Goal: Book appointment/travel/reservation

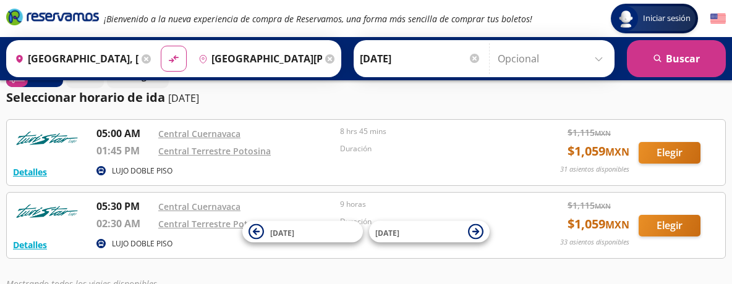
scroll to position [31, 0]
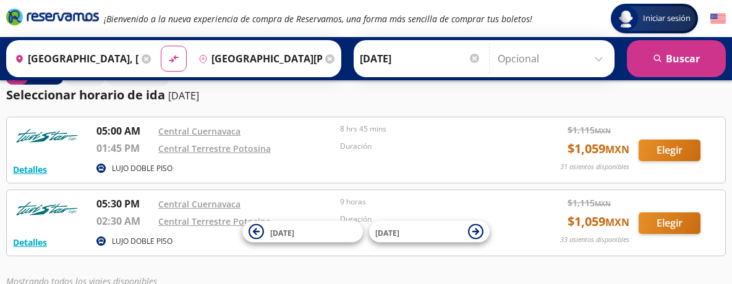
click at [140, 59] on div "Origen heroicons:map-pin-20-solid [GEOGRAPHIC_DATA], [GEOGRAPHIC_DATA]" at bounding box center [81, 59] width 145 height 32
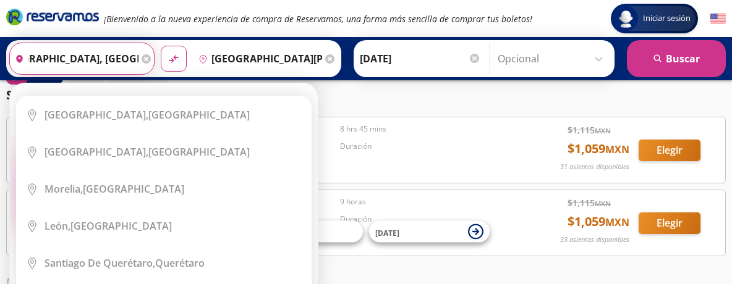
scroll to position [0, 0]
click at [148, 59] on icon at bounding box center [146, 58] width 9 height 9
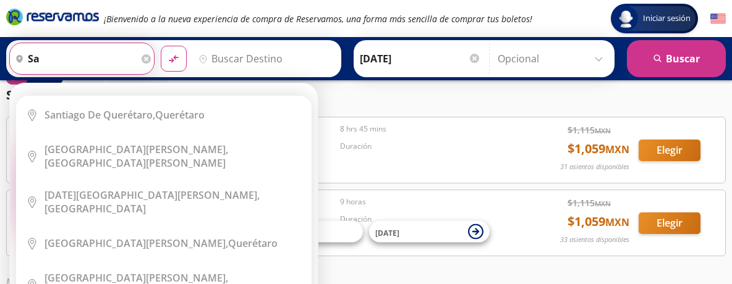
type input "s"
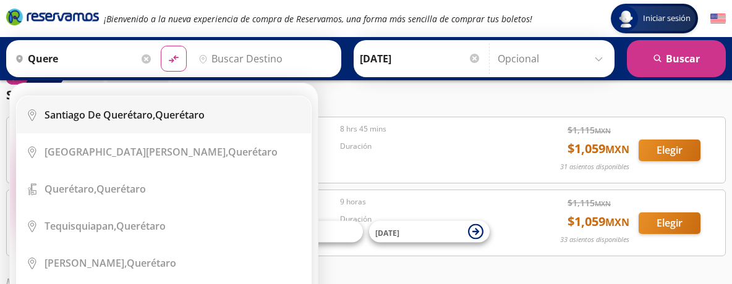
click at [155, 119] on b "Santiago de Querétaro," at bounding box center [100, 115] width 111 height 14
type input "[PERSON_NAME] de Querétaro, [GEOGRAPHIC_DATA]"
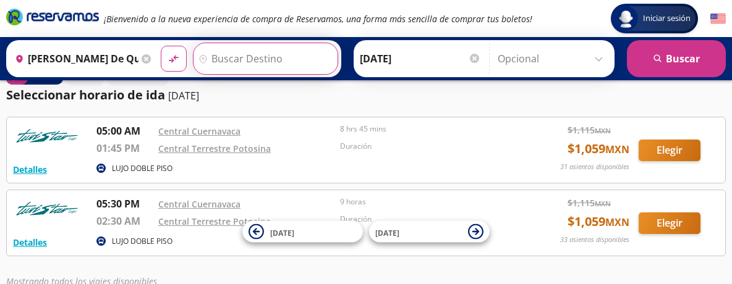
click at [252, 64] on input "Destino" at bounding box center [263, 58] width 141 height 31
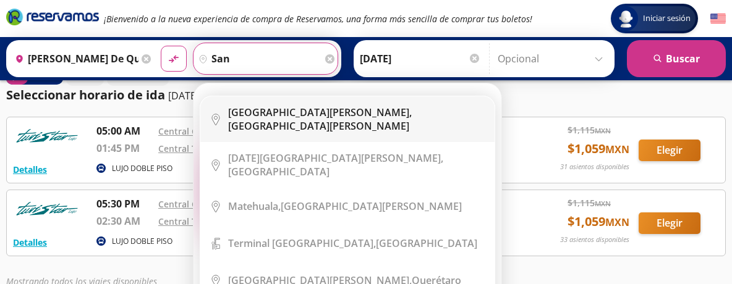
click at [286, 113] on b "[GEOGRAPHIC_DATA][PERSON_NAME]," at bounding box center [320, 113] width 184 height 14
type input "[GEOGRAPHIC_DATA][PERSON_NAME], [GEOGRAPHIC_DATA][PERSON_NAME]"
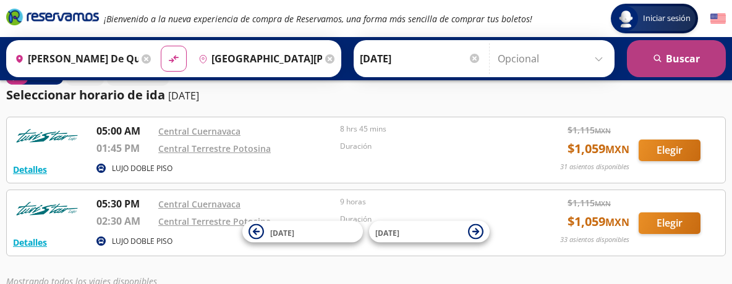
click at [676, 62] on button "search [GEOGRAPHIC_DATA]" at bounding box center [676, 58] width 99 height 37
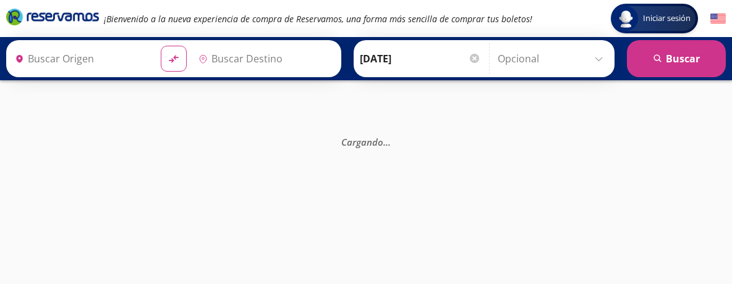
type input "[PERSON_NAME] de Querétaro, [GEOGRAPHIC_DATA]"
type input "[GEOGRAPHIC_DATA][PERSON_NAME], [GEOGRAPHIC_DATA][PERSON_NAME]"
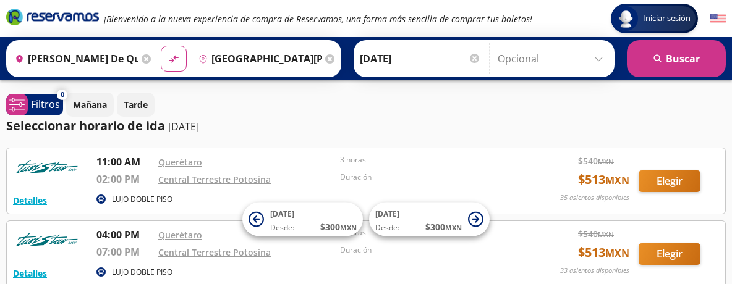
click at [148, 59] on icon at bounding box center [146, 58] width 9 height 9
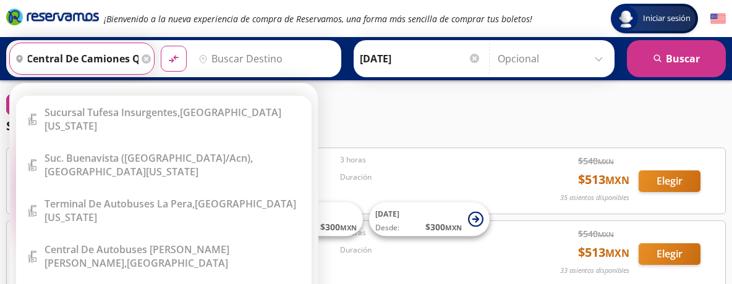
scroll to position [0, 12]
type input "central de camiones qro"
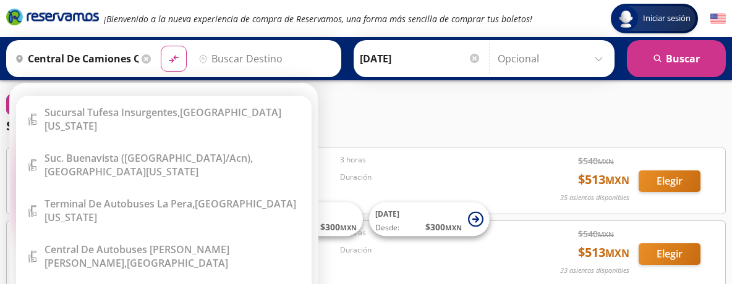
click at [147, 59] on icon at bounding box center [146, 58] width 9 height 9
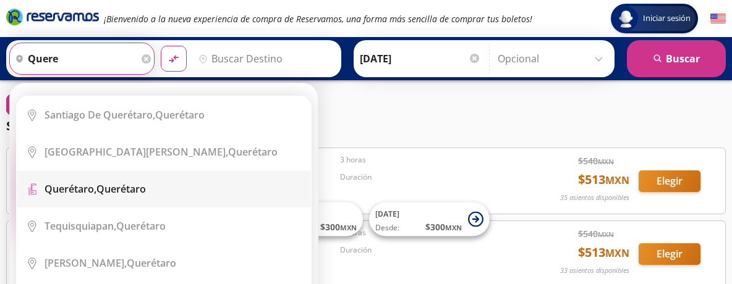
click at [151, 189] on div "Querétaro, Querétaro" at bounding box center [173, 189] width 257 height 14
type input "Querétaro, Querétaro"
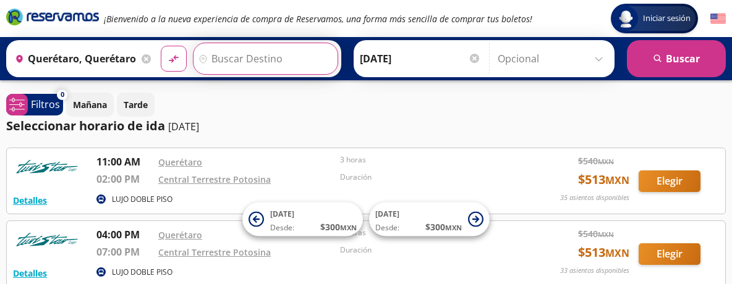
click at [287, 54] on input "Destino" at bounding box center [263, 58] width 141 height 31
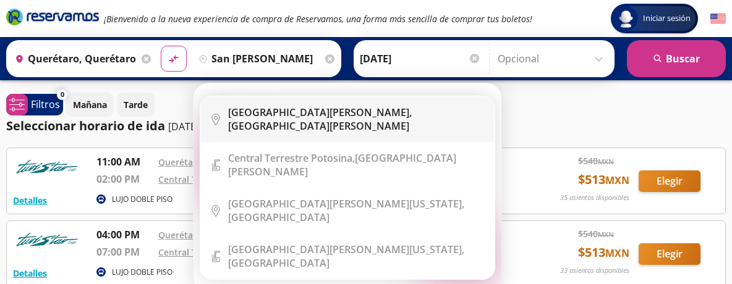
click at [309, 114] on div "[GEOGRAPHIC_DATA][PERSON_NAME], [GEOGRAPHIC_DATA][PERSON_NAME]" at bounding box center [356, 119] width 257 height 27
type input "[GEOGRAPHIC_DATA][PERSON_NAME], [GEOGRAPHIC_DATA][PERSON_NAME]"
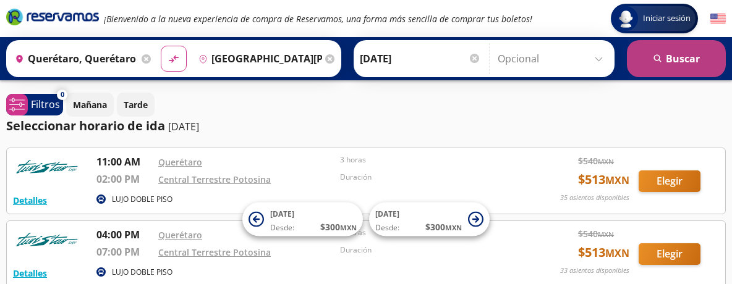
click at [691, 62] on button "search [GEOGRAPHIC_DATA]" at bounding box center [676, 58] width 99 height 37
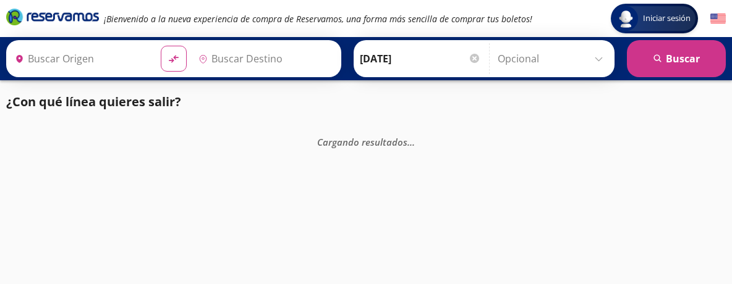
type input "Querétaro, Querétaro"
type input "[GEOGRAPHIC_DATA][PERSON_NAME], [GEOGRAPHIC_DATA][PERSON_NAME]"
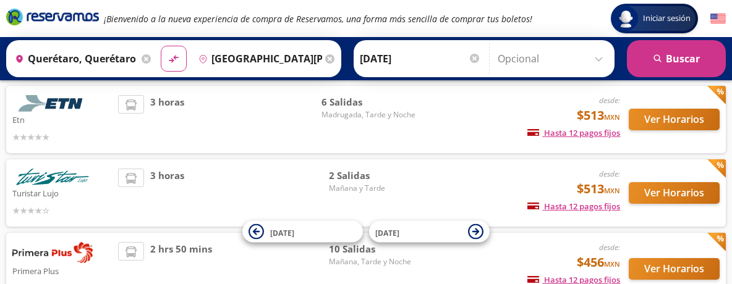
scroll to position [82, 0]
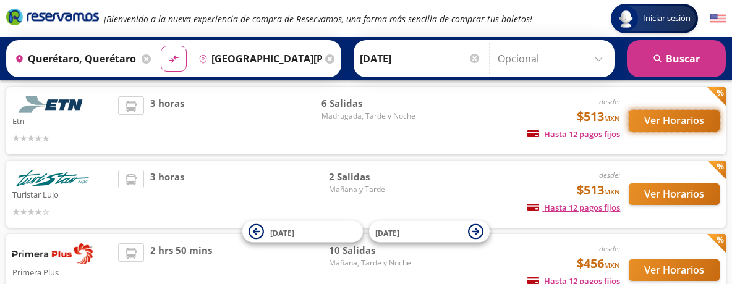
click at [681, 120] on button "Ver Horarios" at bounding box center [674, 121] width 91 height 22
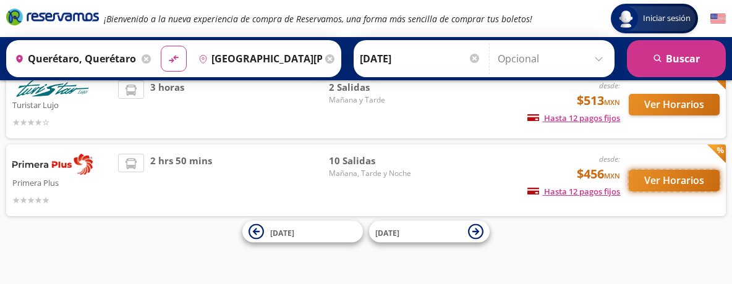
click at [679, 182] on button "Ver Horarios" at bounding box center [674, 181] width 91 height 22
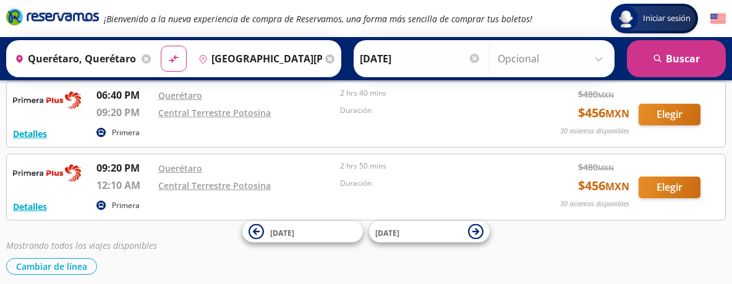
scroll to position [650, 0]
